Goal: Transaction & Acquisition: Book appointment/travel/reservation

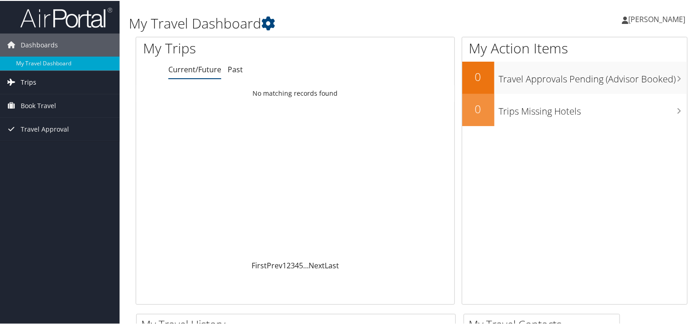
click at [26, 79] on span "Trips" at bounding box center [29, 81] width 16 height 23
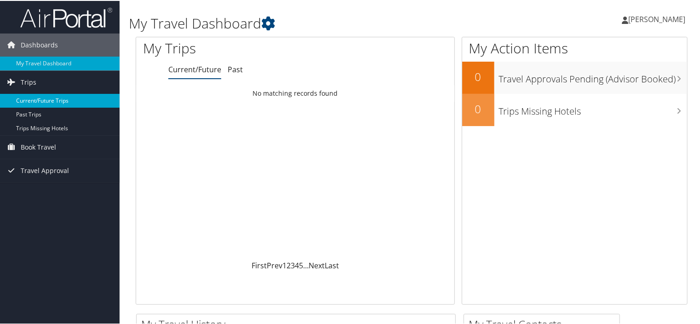
click at [43, 98] on link "Current/Future Trips" at bounding box center [60, 100] width 120 height 14
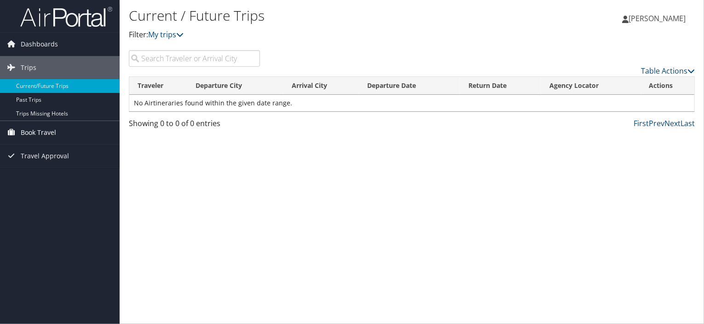
click at [35, 132] on span "Book Travel" at bounding box center [38, 132] width 35 height 23
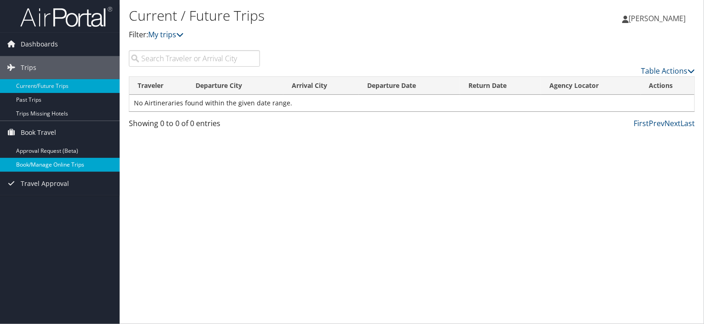
click at [49, 163] on link "Book/Manage Online Trips" at bounding box center [60, 165] width 120 height 14
click at [48, 166] on link "Book/Manage Online Trips" at bounding box center [60, 165] width 120 height 14
